Goal: Find specific page/section: Find specific page/section

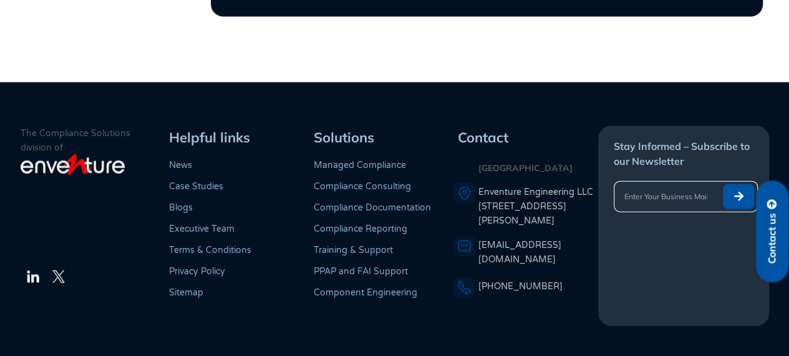
scroll to position [3714, 0]
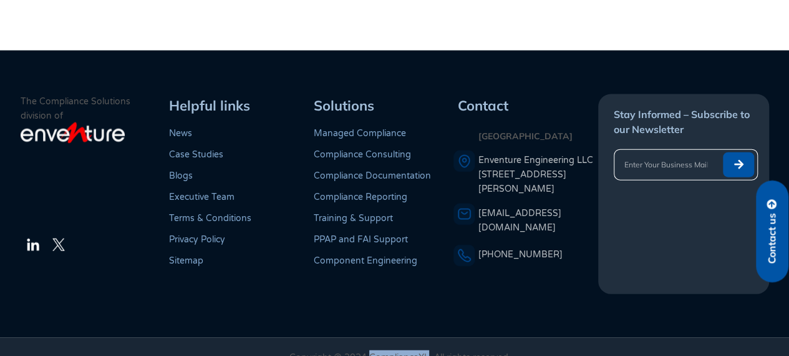
copy p "ComplianceXL"
drag, startPoint x: 371, startPoint y: 335, endPoint x: 426, endPoint y: 335, distance: 55.5
click at [426, 350] on p "Copyright @ 2024 ComplianceXL. All rights reserved" at bounding box center [399, 357] width 690 height 14
